Goal: Task Accomplishment & Management: Manage account settings

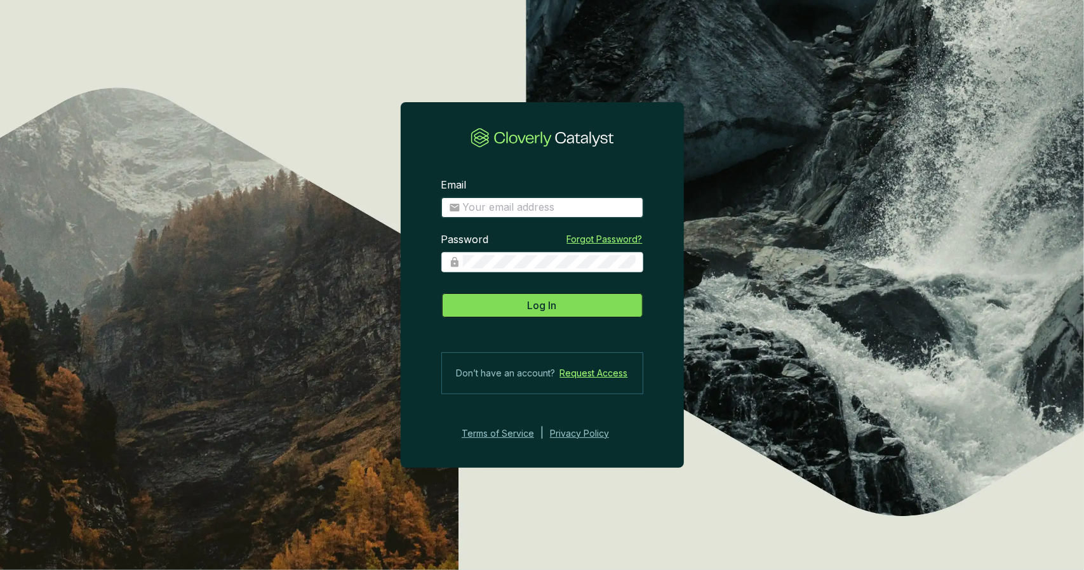
type input "[PERSON_NAME][EMAIL_ADDRESS][DOMAIN_NAME]"
click at [560, 311] on button "Log In" at bounding box center [542, 305] width 202 height 25
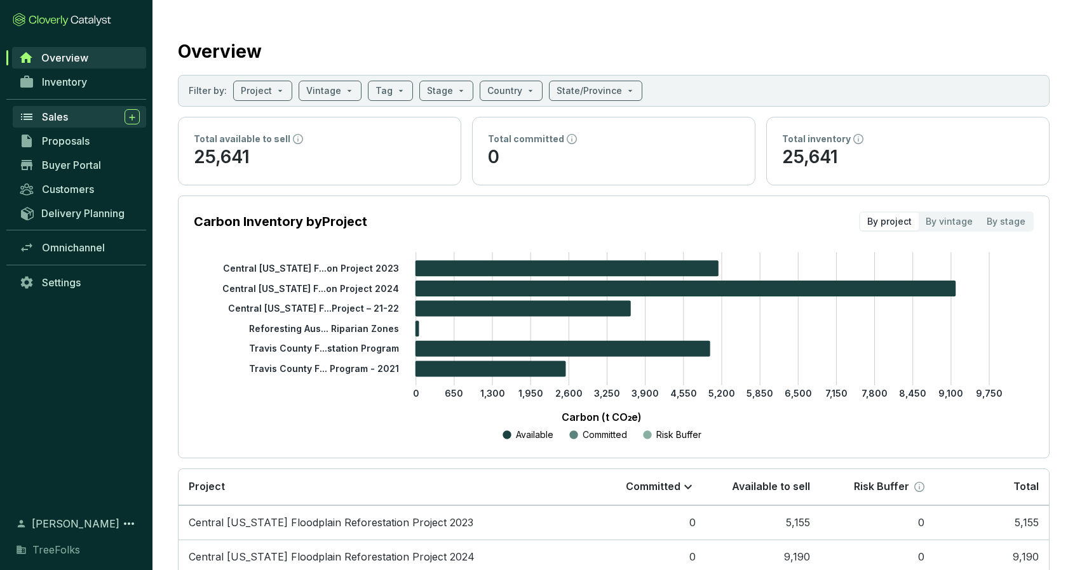
click at [83, 119] on div "Sales" at bounding box center [91, 116] width 98 height 15
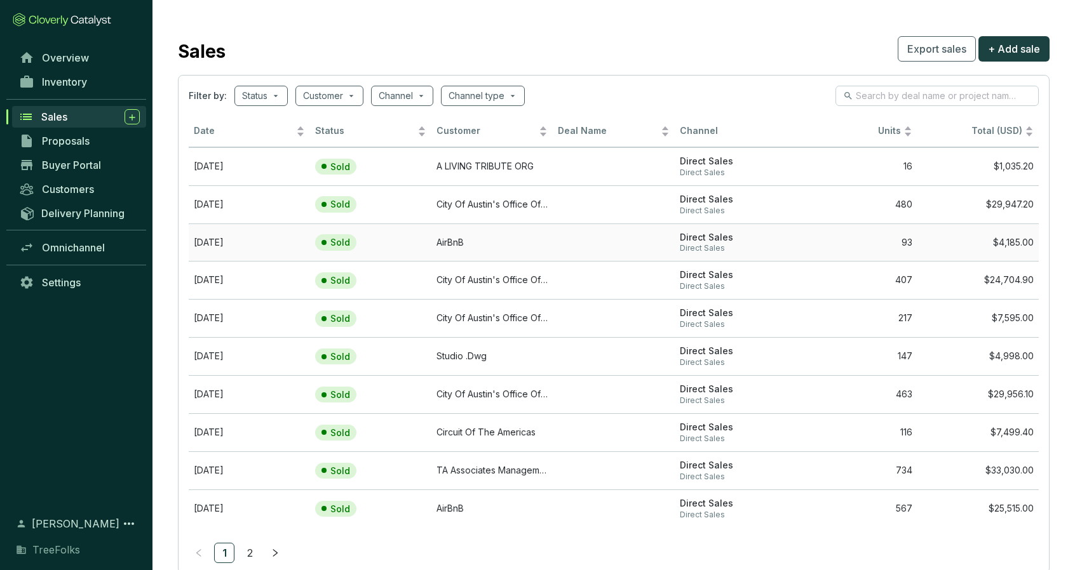
scroll to position [34, 0]
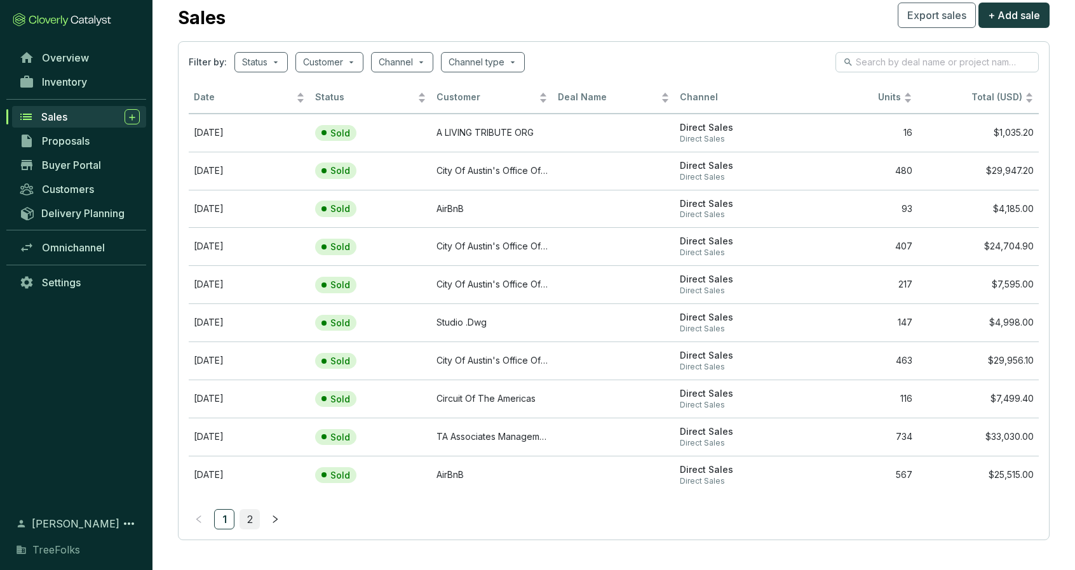
click at [252, 510] on link "2" at bounding box center [249, 519] width 19 height 19
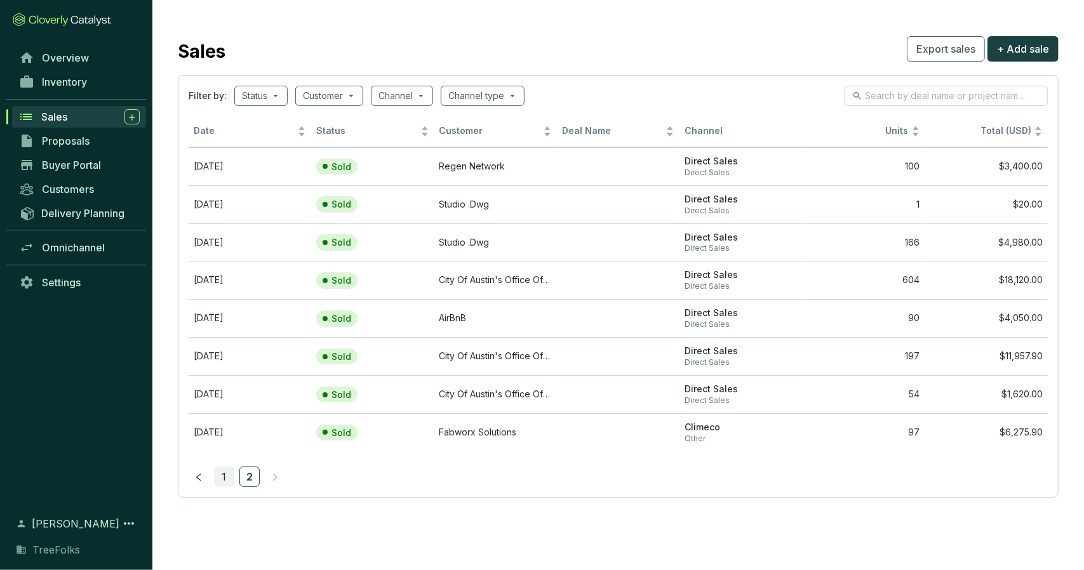
click at [228, 476] on link "1" at bounding box center [224, 476] width 19 height 19
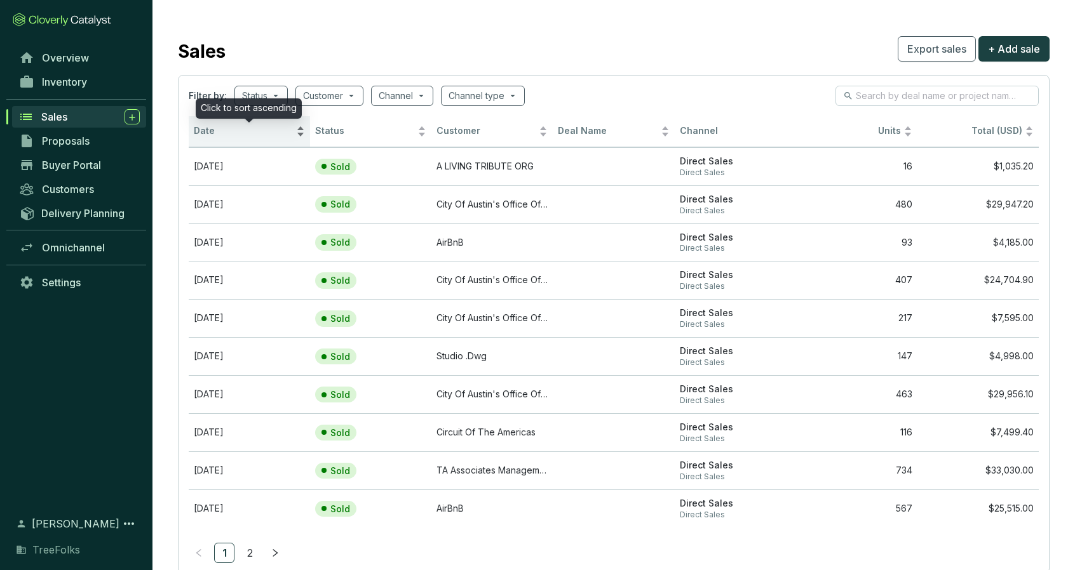
click at [205, 130] on span "Date" at bounding box center [244, 131] width 100 height 12
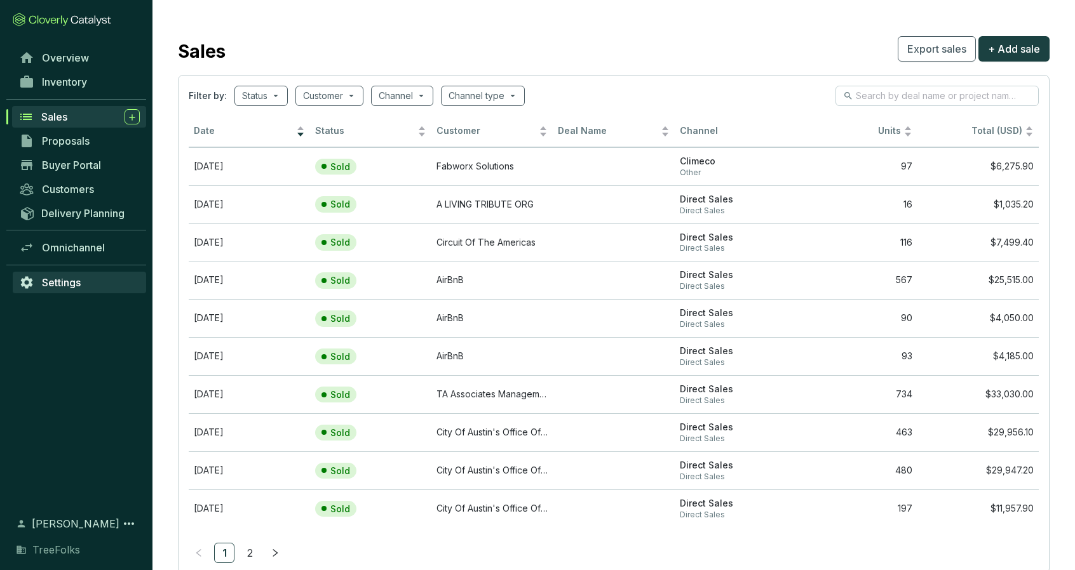
click at [64, 284] on span "Settings" at bounding box center [61, 282] width 39 height 13
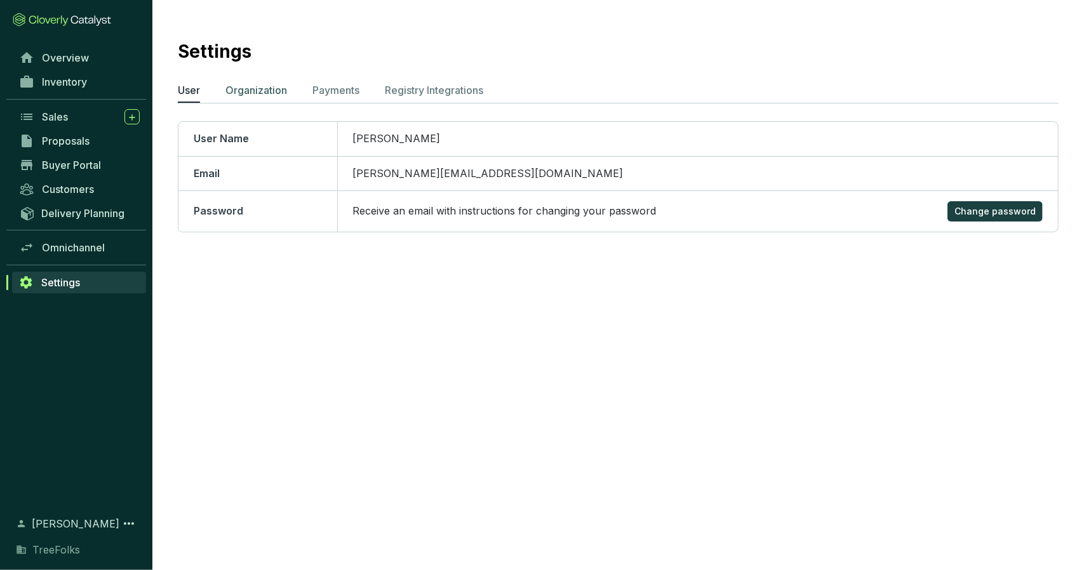
click at [243, 88] on p "Organization" at bounding box center [256, 90] width 62 height 15
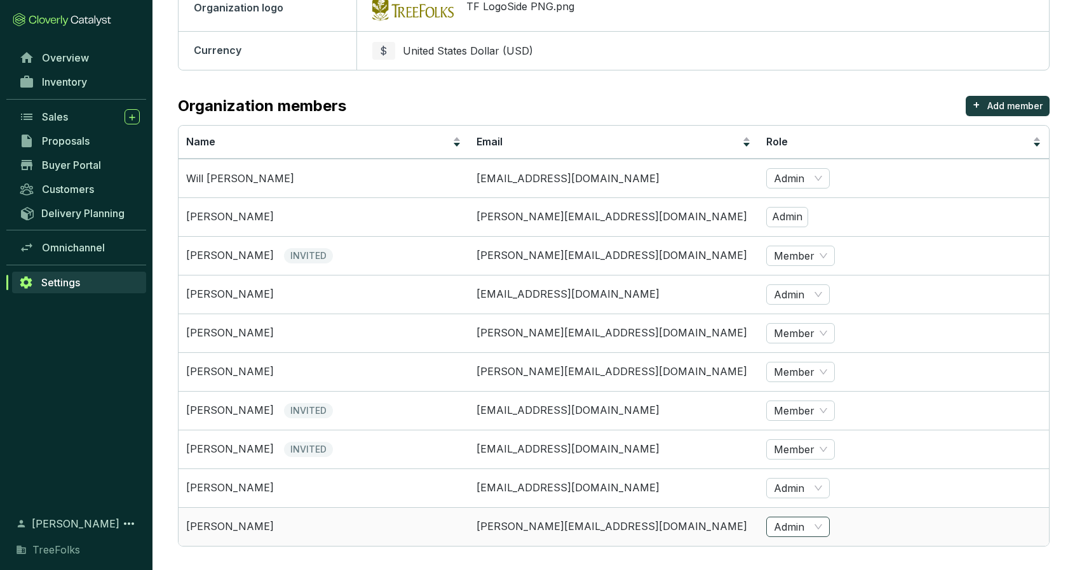
scroll to position [268, 0]
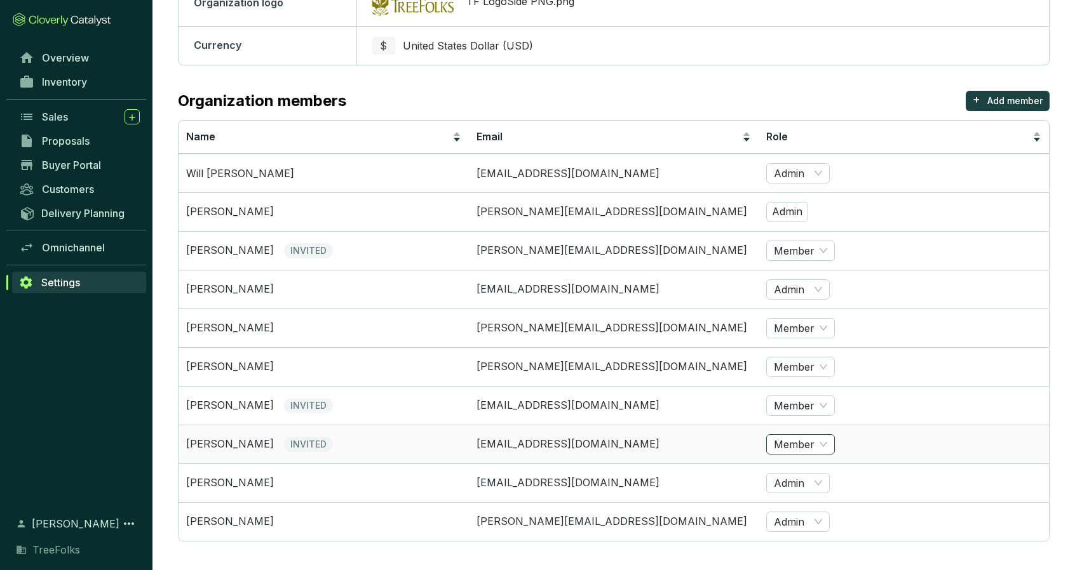
click at [781, 436] on span "Member" at bounding box center [800, 444] width 53 height 19
click at [284, 438] on span "INVITED" at bounding box center [308, 444] width 49 height 15
click at [292, 405] on span "INVITED" at bounding box center [308, 405] width 49 height 15
click at [313, 249] on span "INVITED" at bounding box center [308, 250] width 49 height 15
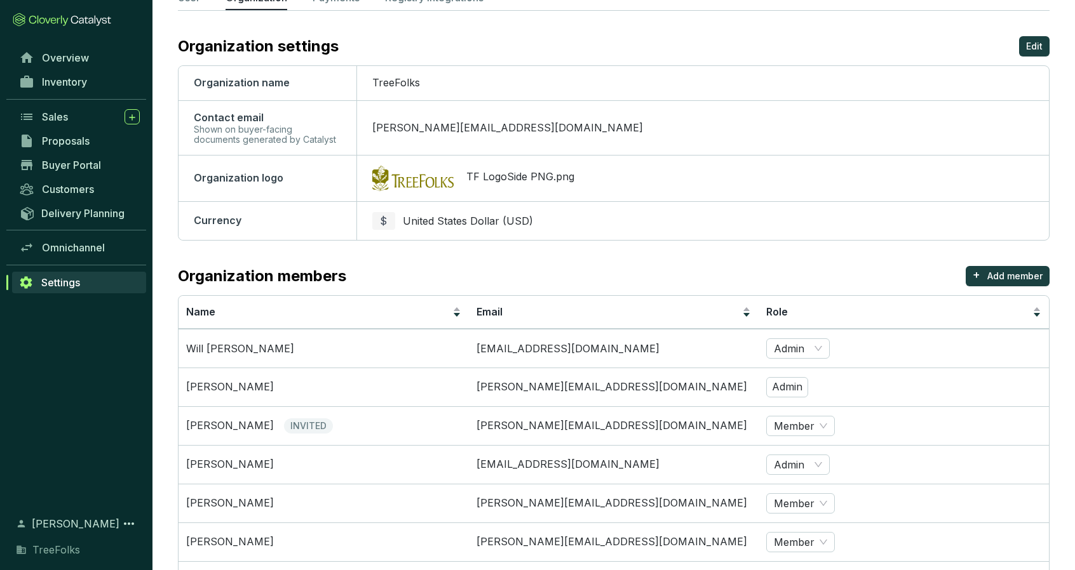
scroll to position [254, 0]
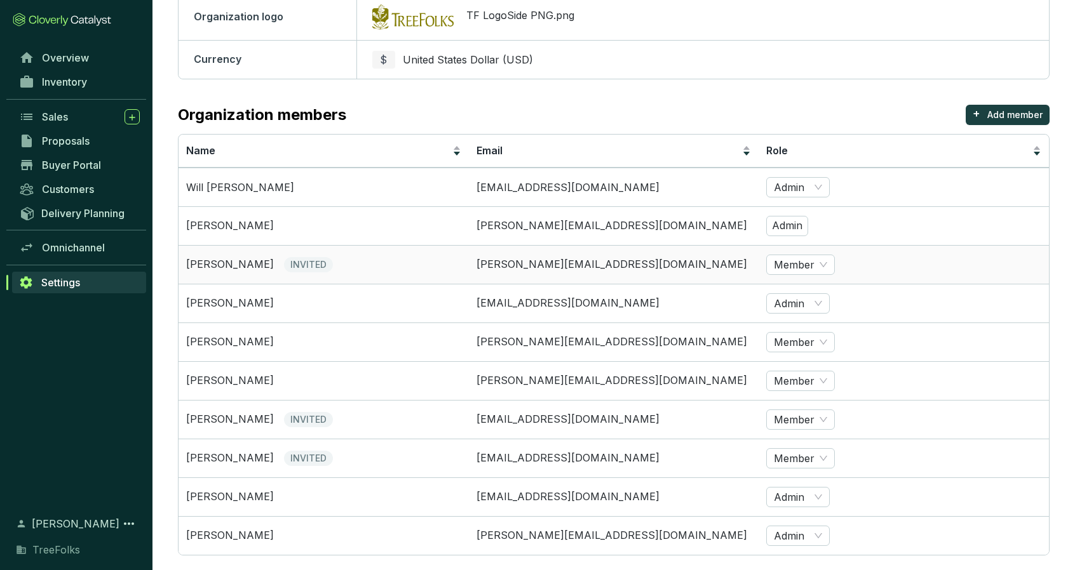
click at [868, 263] on td "Member" at bounding box center [903, 264] width 290 height 39
drag, startPoint x: 868, startPoint y: 263, endPoint x: 860, endPoint y: 274, distance: 13.6
click at [860, 274] on td "Member" at bounding box center [903, 264] width 290 height 39
drag, startPoint x: 222, startPoint y: 266, endPoint x: 216, endPoint y: 267, distance: 6.6
click at [216, 267] on p "[PERSON_NAME]" at bounding box center [230, 265] width 88 height 14
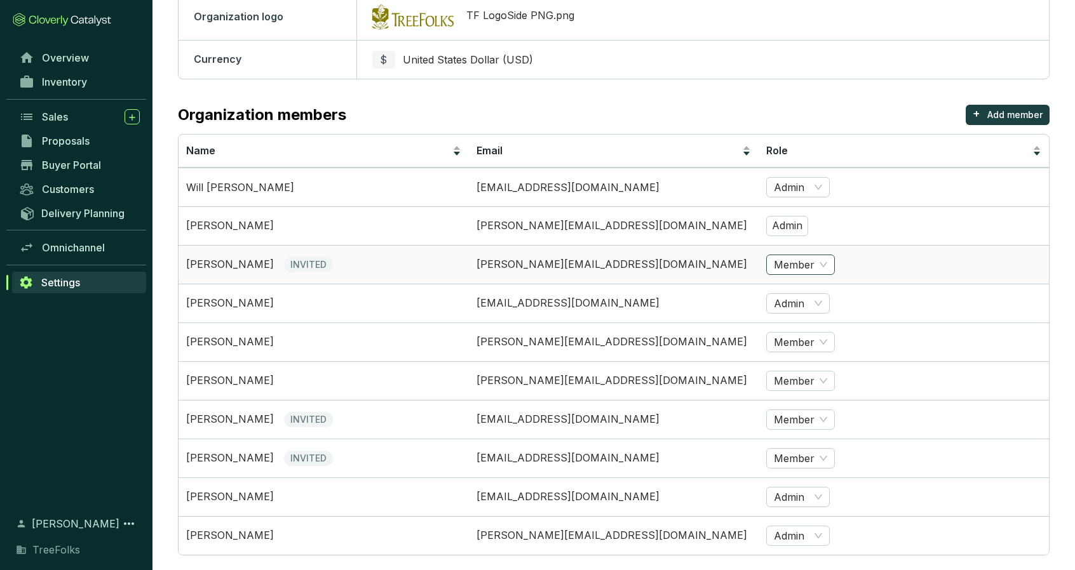
click at [825, 261] on span "Member" at bounding box center [800, 264] width 53 height 19
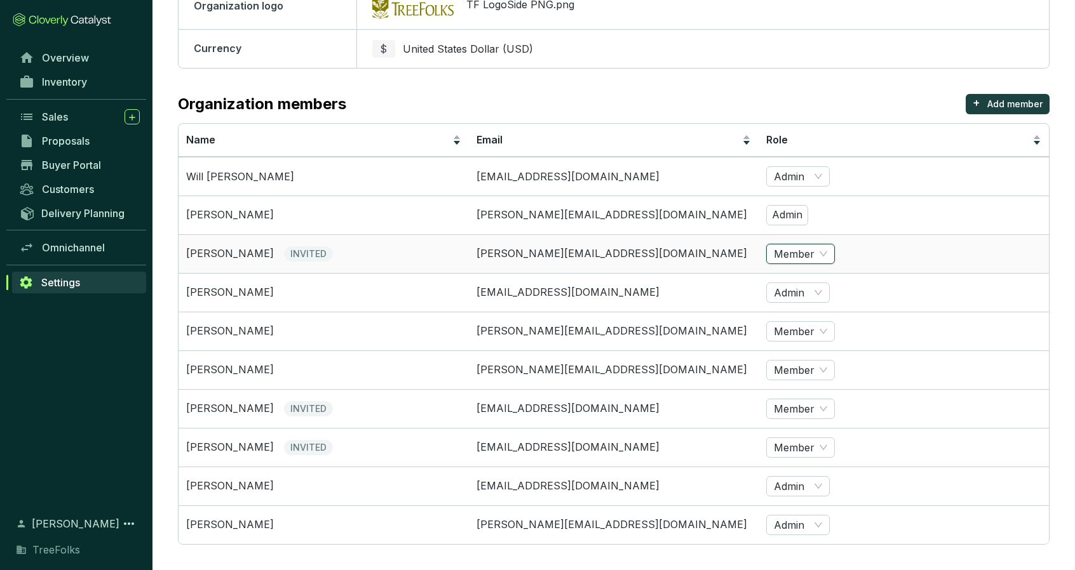
scroll to position [268, 0]
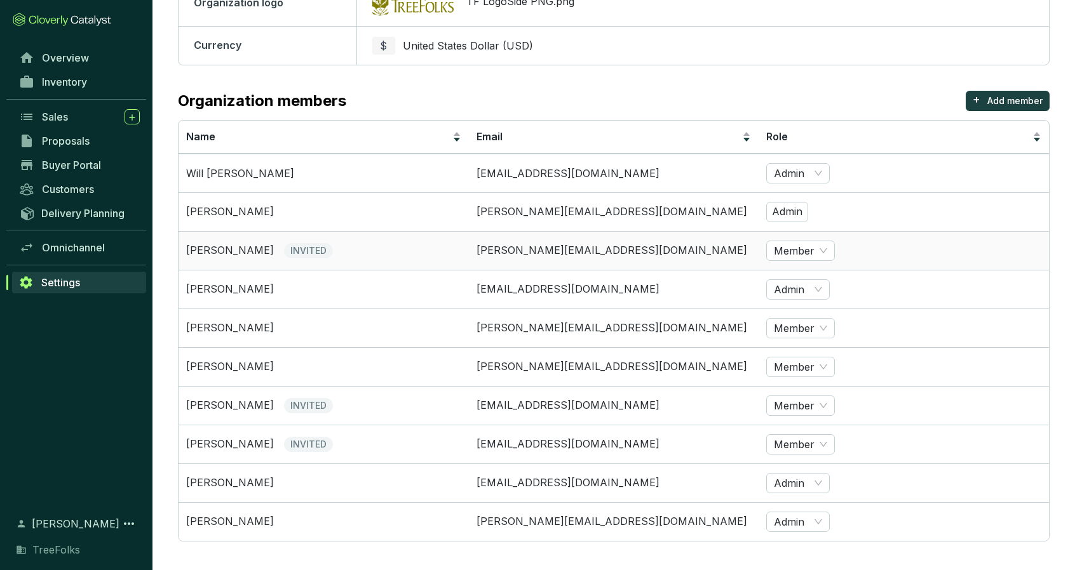
click at [305, 249] on span "INVITED" at bounding box center [308, 250] width 49 height 15
click at [249, 253] on p "[PERSON_NAME]" at bounding box center [230, 251] width 88 height 14
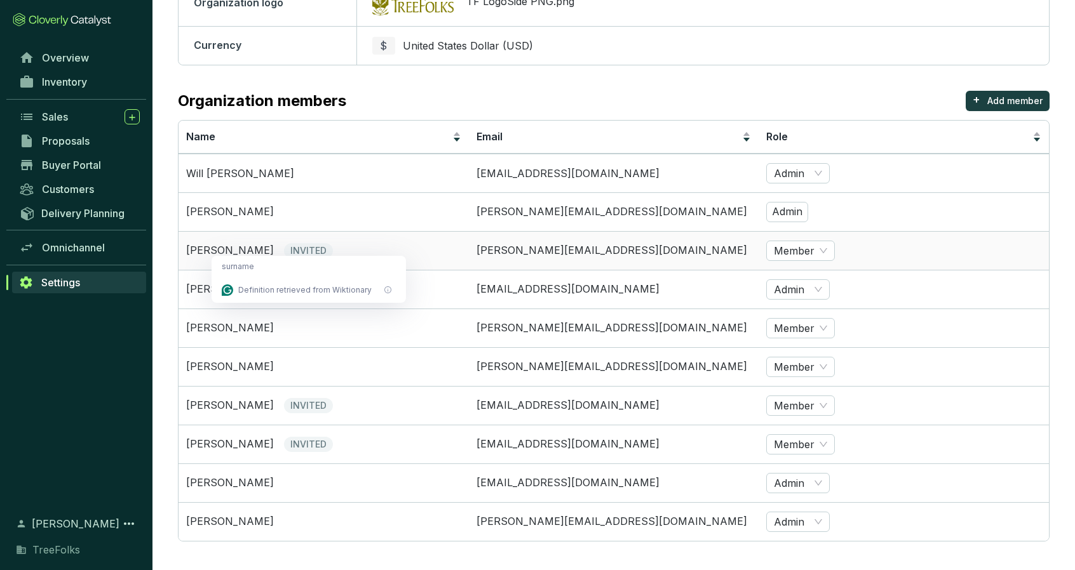
click at [519, 258] on td "[PERSON_NAME][EMAIL_ADDRESS][DOMAIN_NAME]" at bounding box center [614, 250] width 290 height 39
click at [534, 248] on td "[PERSON_NAME][EMAIL_ADDRESS][DOMAIN_NAME]" at bounding box center [614, 250] width 290 height 39
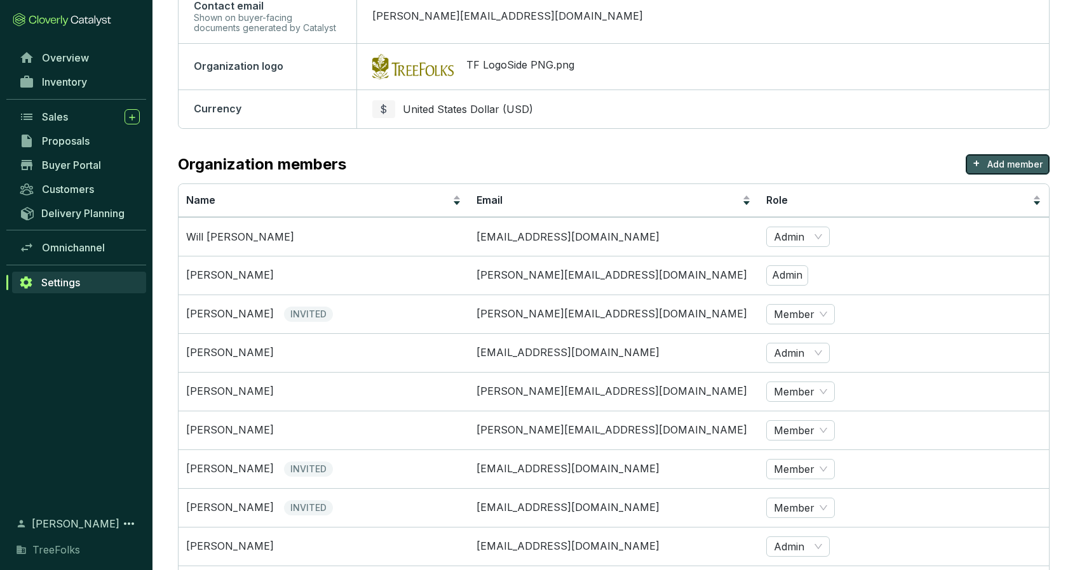
click at [1007, 167] on p "Add member" at bounding box center [1014, 164] width 55 height 13
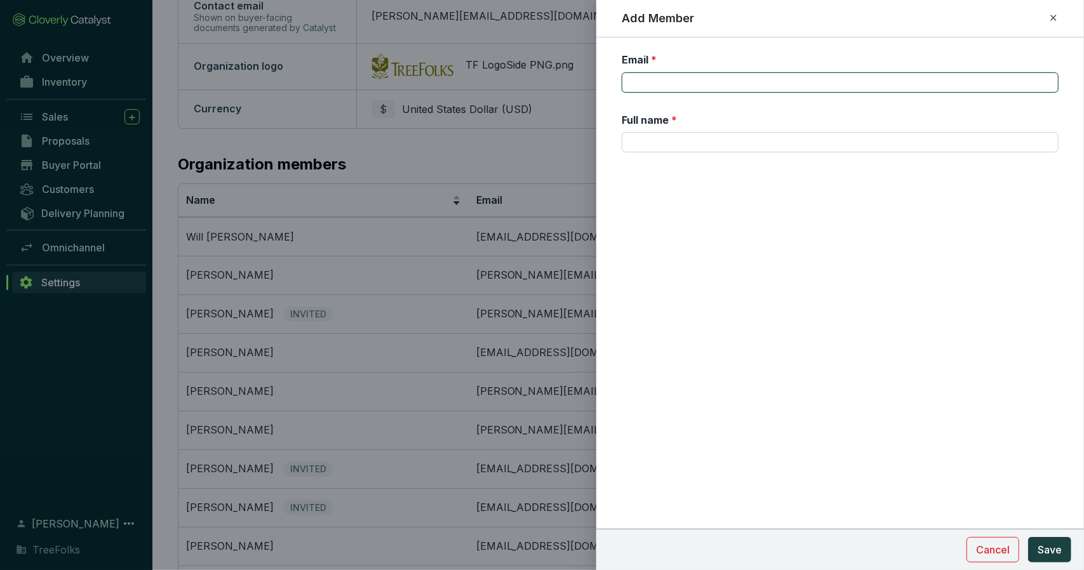
click at [736, 87] on input "Email *" at bounding box center [840, 82] width 437 height 20
type input "[PERSON_NAME][EMAIL_ADDRESS][DOMAIN_NAME]"
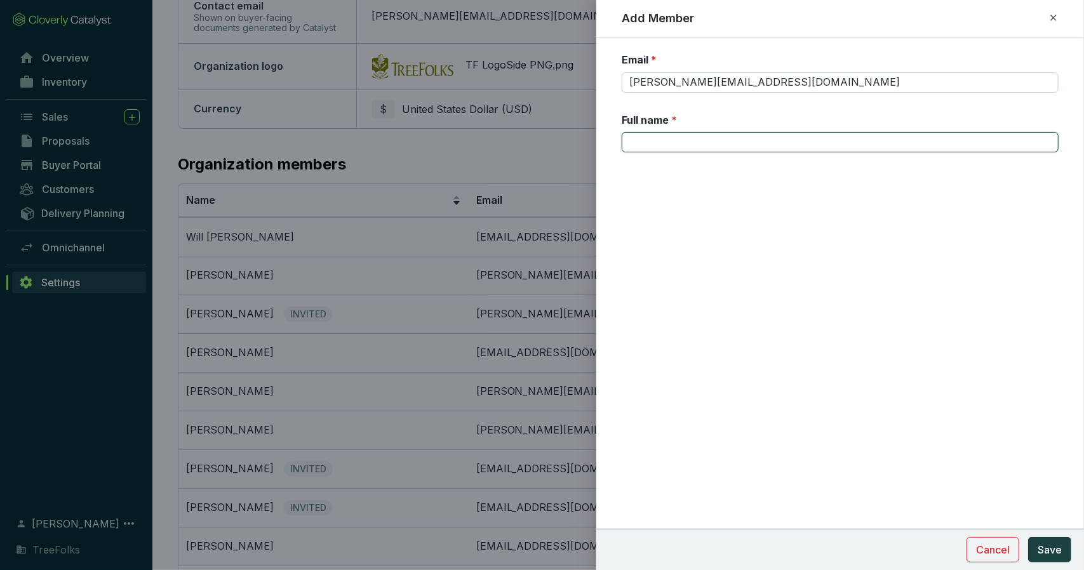
click at [748, 139] on input "Full name *" at bounding box center [840, 142] width 437 height 20
type input "[PERSON_NAME]"
click at [1059, 553] on span "Save" at bounding box center [1050, 549] width 24 height 15
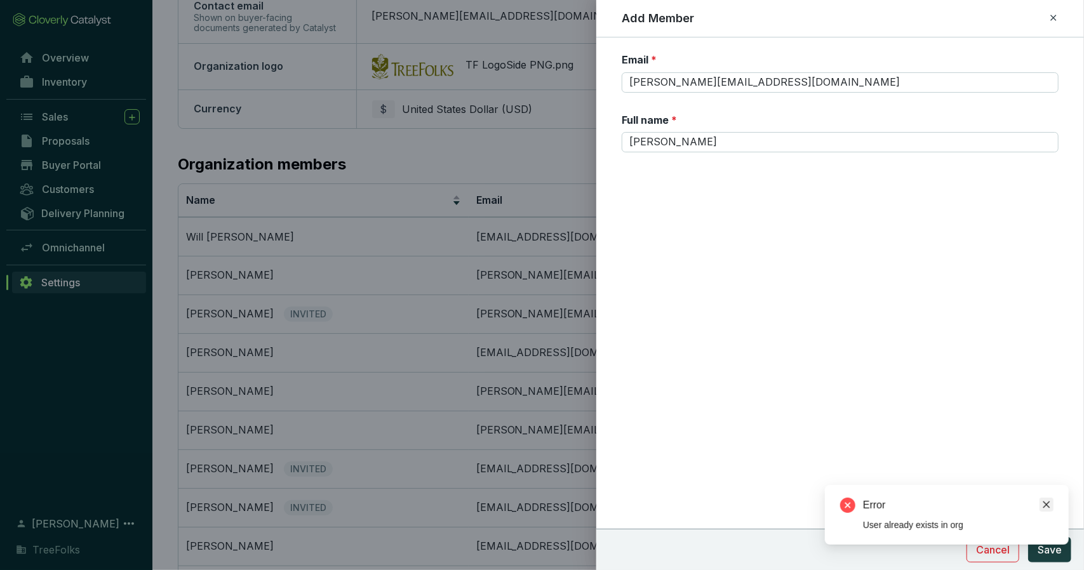
click at [1049, 508] on icon "close" at bounding box center [1046, 505] width 9 height 9
click at [1009, 553] on span "Cancel" at bounding box center [993, 549] width 34 height 15
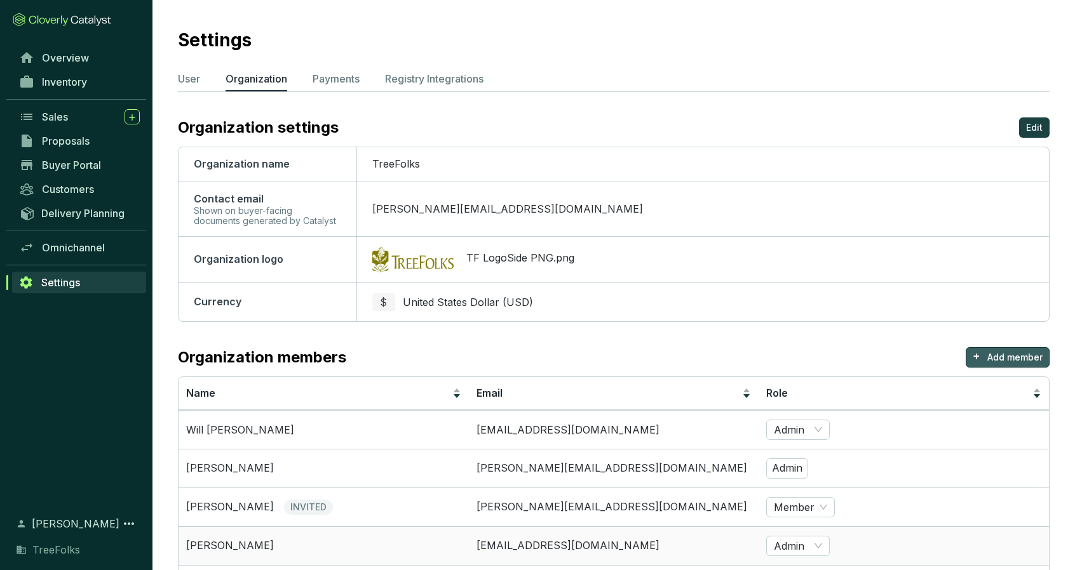
scroll to position [0, 0]
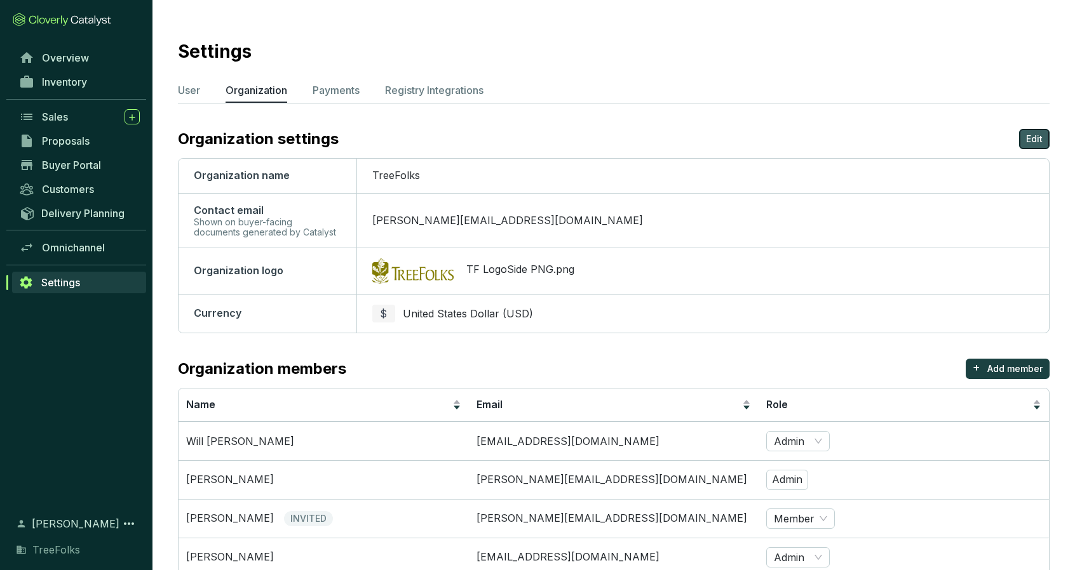
click at [1032, 135] on p "Edit" at bounding box center [1034, 139] width 17 height 13
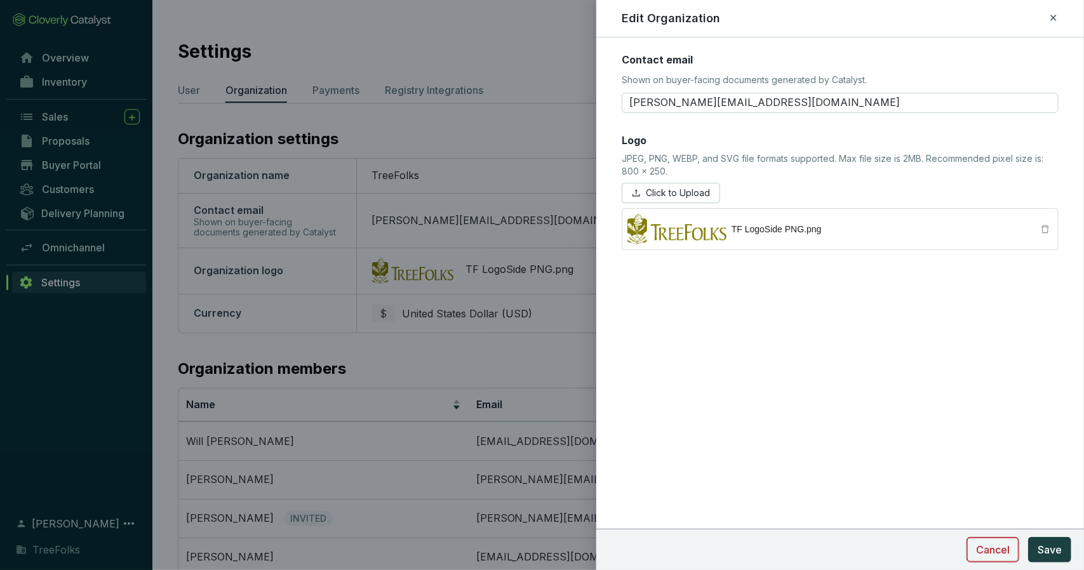
click at [993, 556] on span "Cancel" at bounding box center [993, 549] width 34 height 15
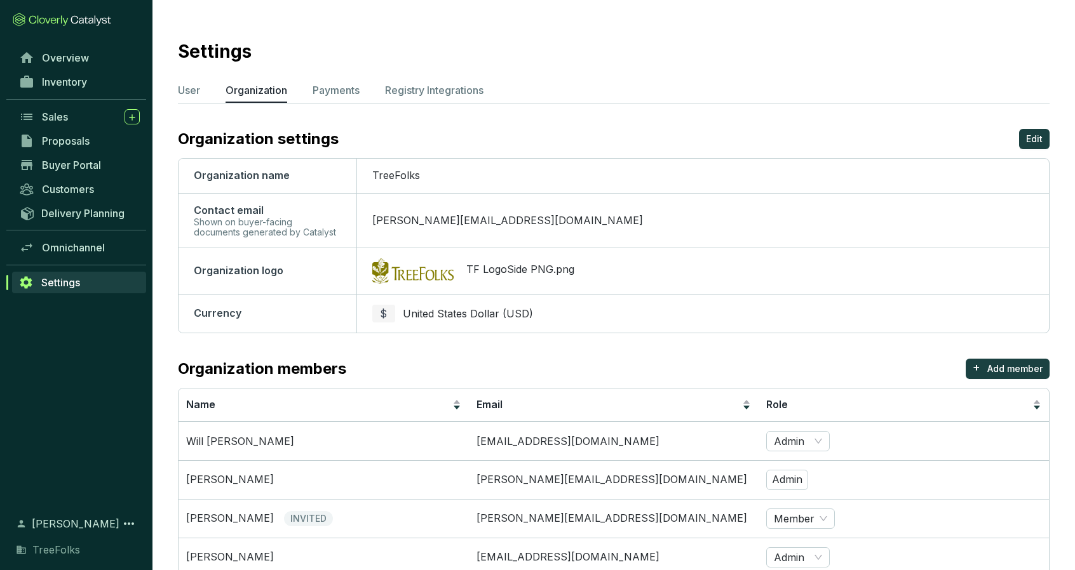
click at [884, 364] on div "Organization members + Add member" at bounding box center [613, 369] width 871 height 20
click at [127, 525] on icon at bounding box center [128, 523] width 15 height 15
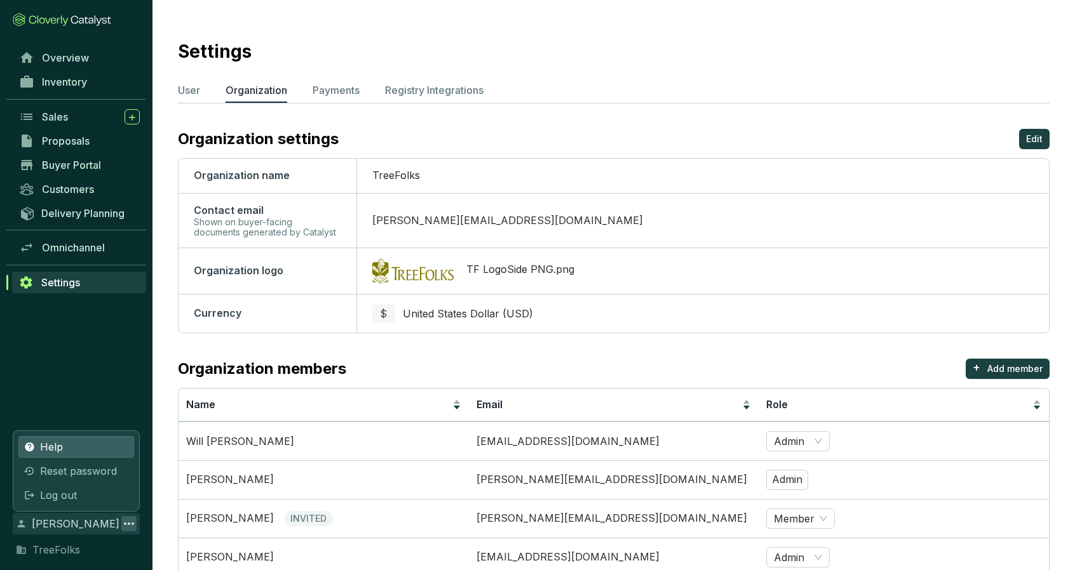
click at [77, 447] on link "Help" at bounding box center [76, 447] width 116 height 22
click at [67, 447] on link "Help" at bounding box center [76, 447] width 116 height 22
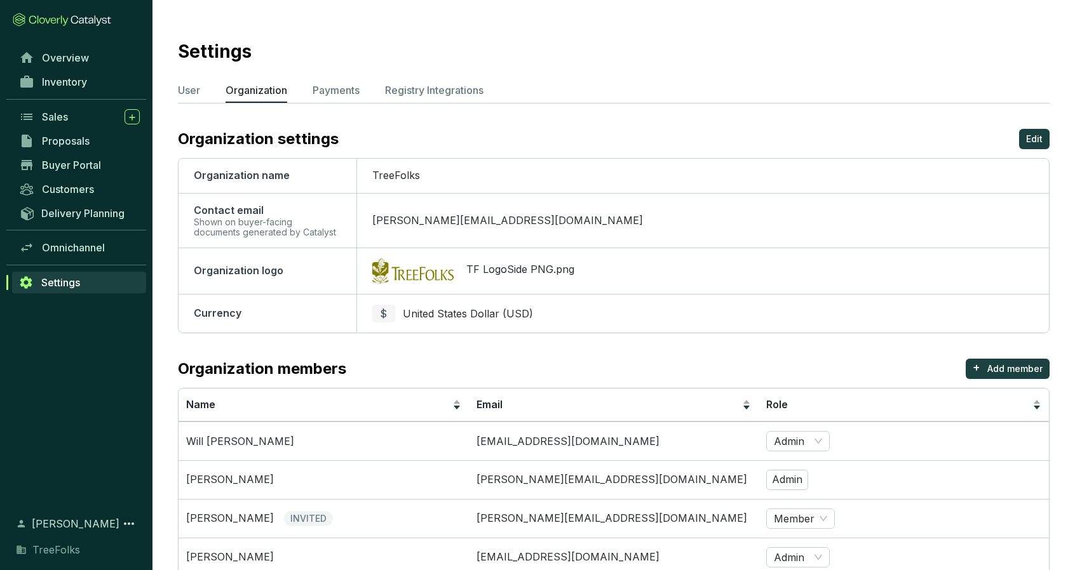
click at [80, 376] on div "Overview Inventory Sales Proposals Buyer Portal Customers Delivery Planning Omn…" at bounding box center [76, 273] width 152 height 455
click at [369, 84] on ul "User Organization Payments Registry Integrations" at bounding box center [613, 93] width 871 height 20
click at [358, 89] on p "Payments" at bounding box center [336, 90] width 47 height 15
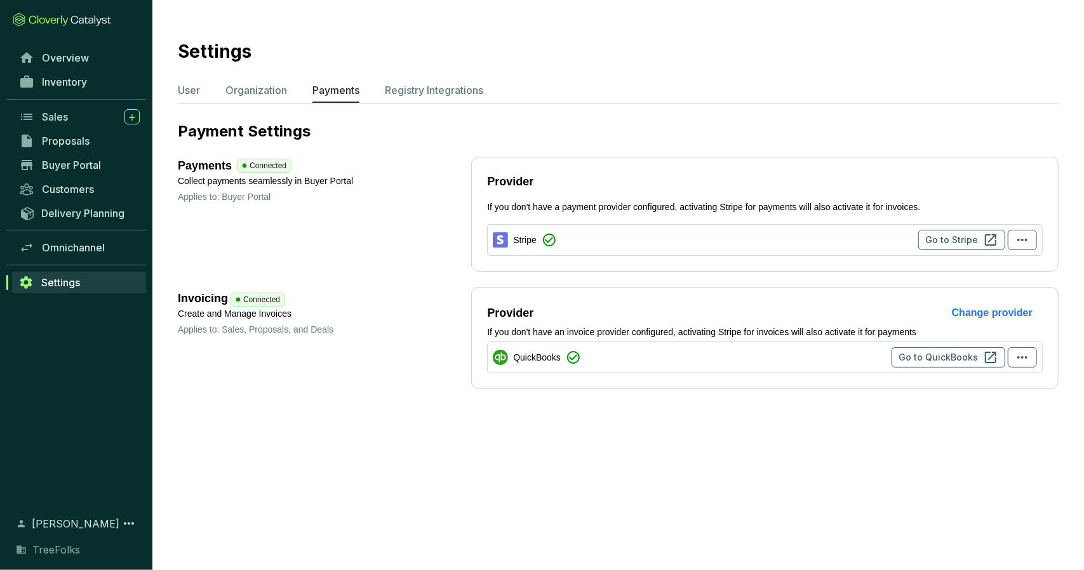
click at [413, 157] on span "Payments Connected" at bounding box center [324, 166] width 293 height 18
click at [429, 88] on p "Registry Integrations" at bounding box center [434, 90] width 98 height 15
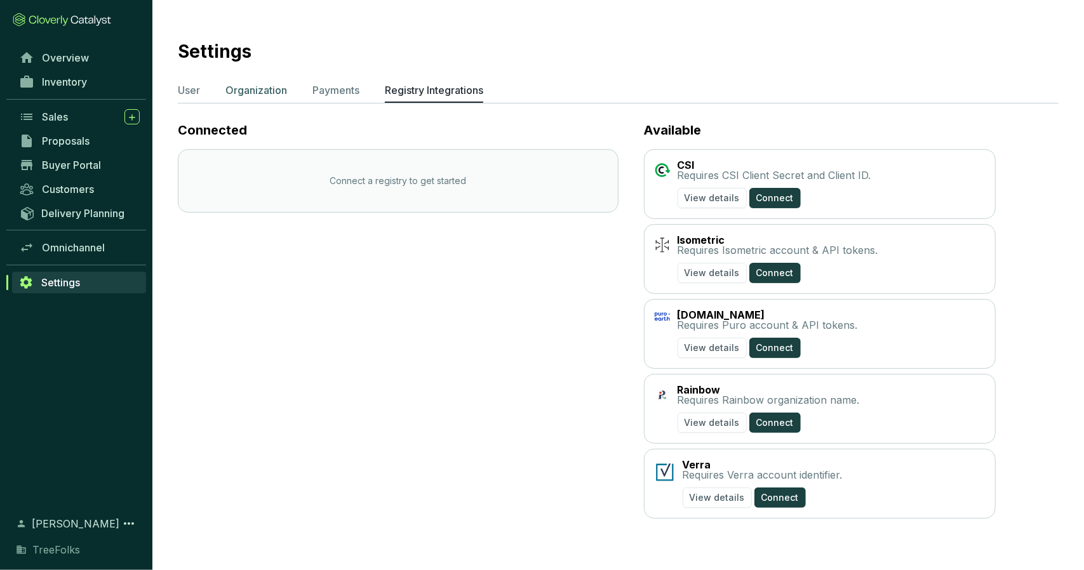
click at [248, 86] on p "Organization" at bounding box center [256, 90] width 62 height 15
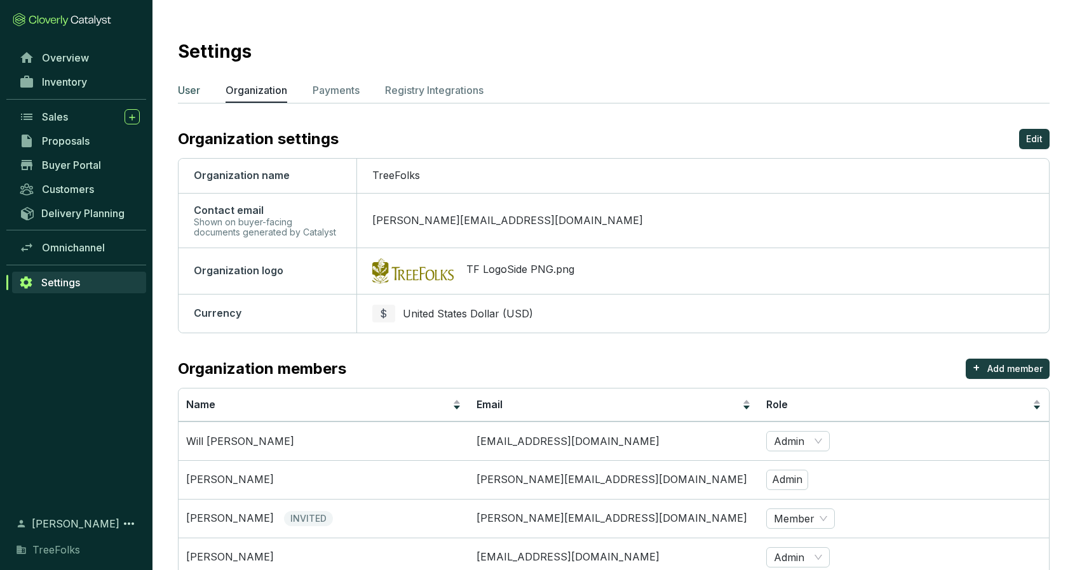
click at [199, 91] on p "User" at bounding box center [189, 90] width 22 height 15
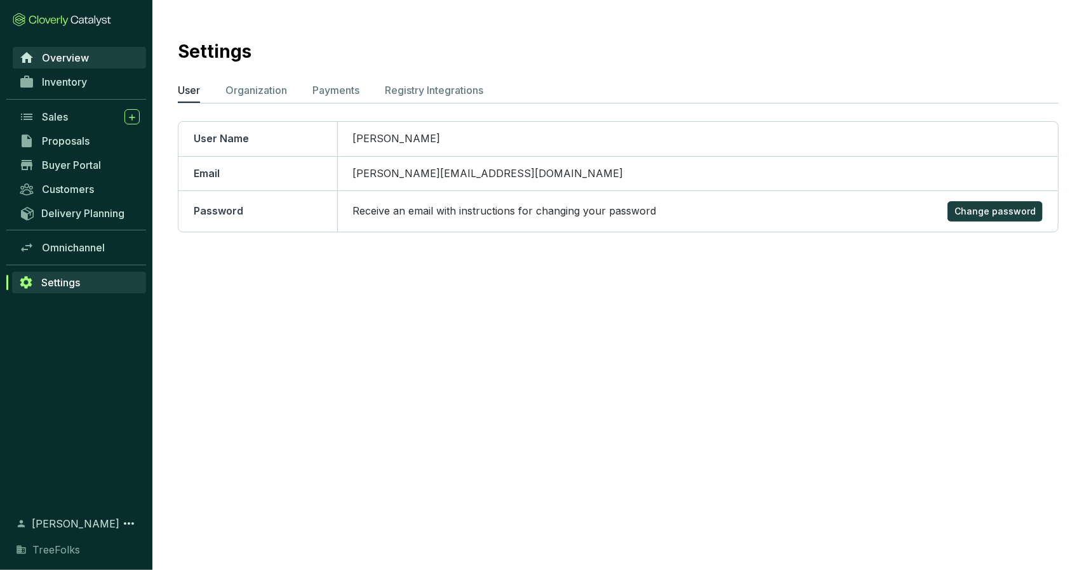
click at [88, 59] on span "Overview" at bounding box center [65, 57] width 47 height 13
